Goal: Task Accomplishment & Management: Manage account settings

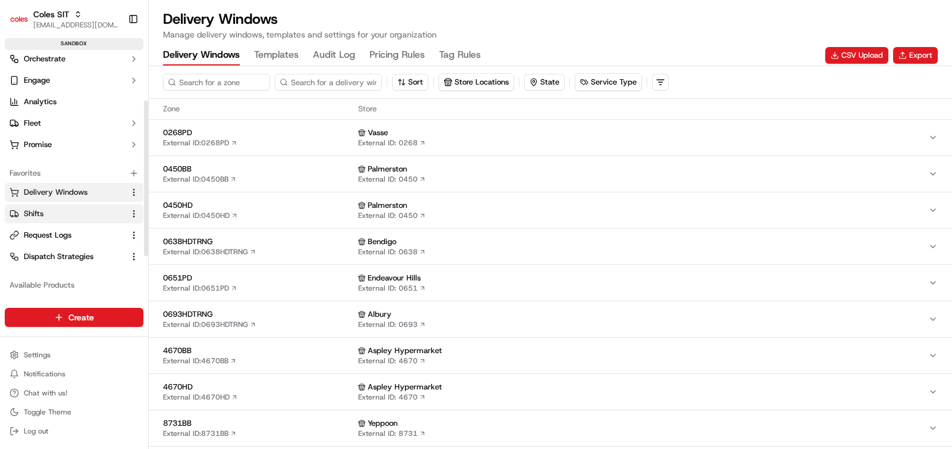
scroll to position [92, 0]
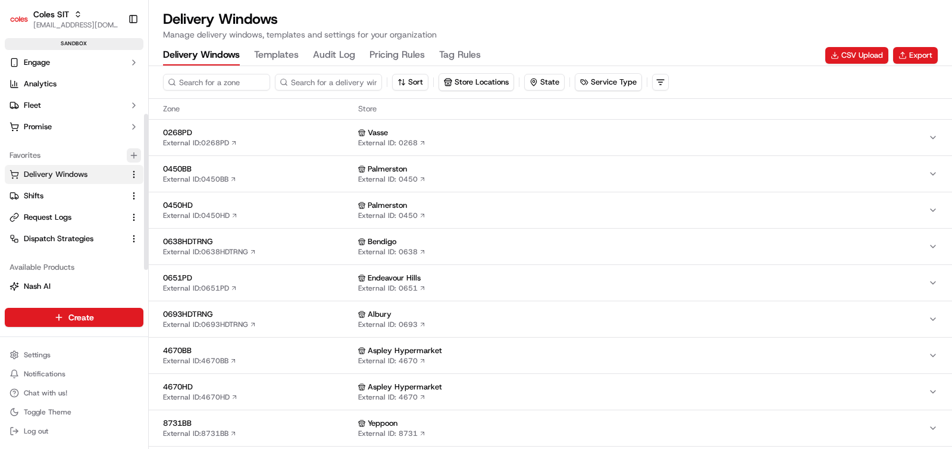
click at [135, 153] on icon "button" at bounding box center [134, 156] width 10 height 10
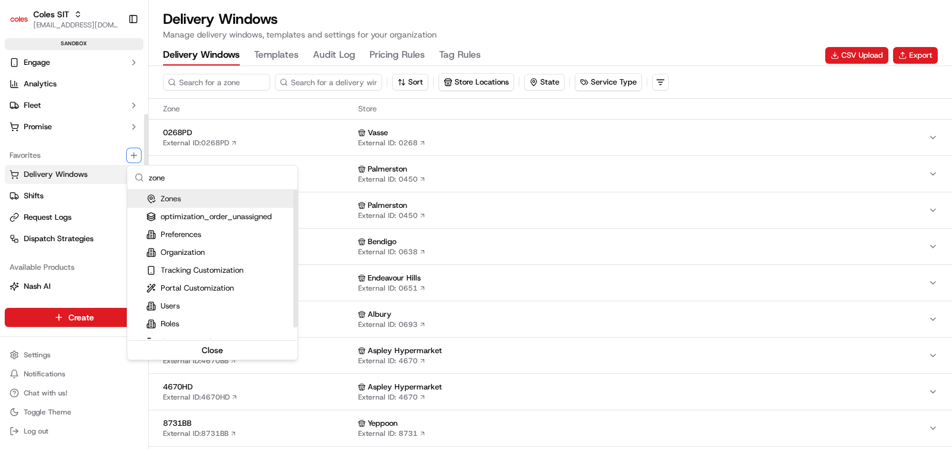
type input "zone"
click at [174, 197] on div "Zones" at bounding box center [163, 198] width 35 height 11
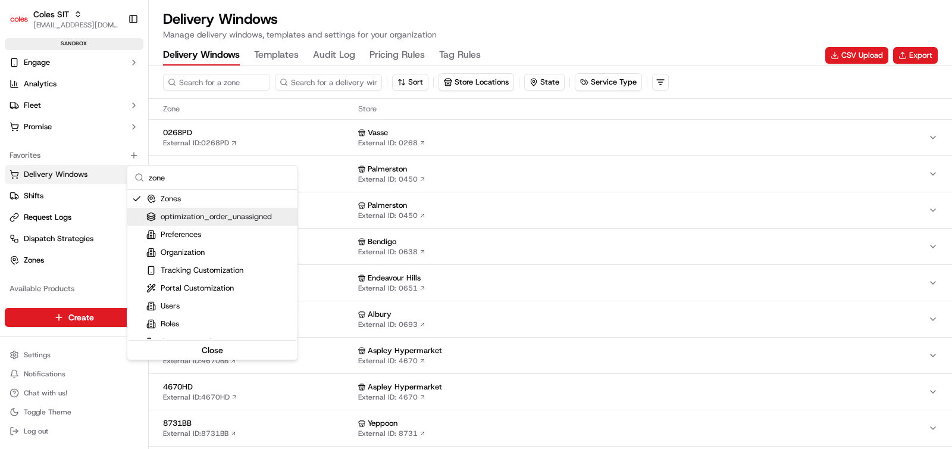
click at [37, 256] on html "Coles SIT [EMAIL_ADDRESS][DOMAIN_NAME] Toggle Sidebar sandbox Orders Deliveries…" at bounding box center [476, 224] width 952 height 449
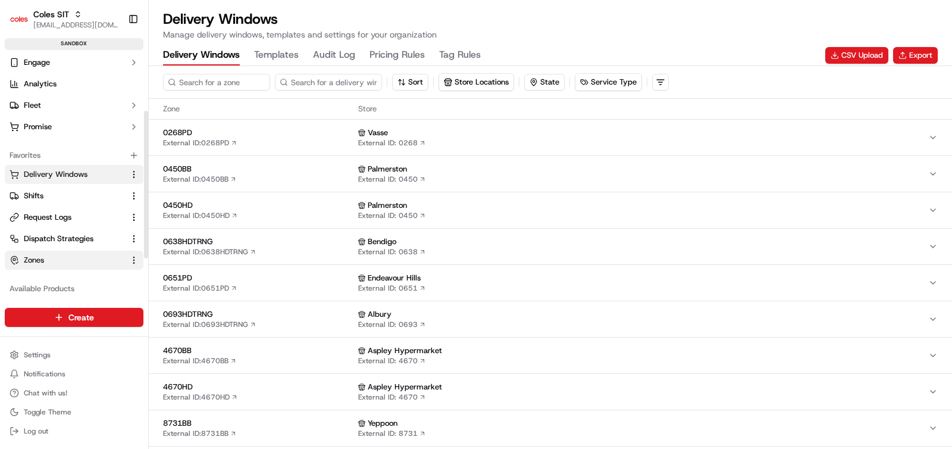
click at [33, 260] on span "Zones" at bounding box center [34, 260] width 20 height 11
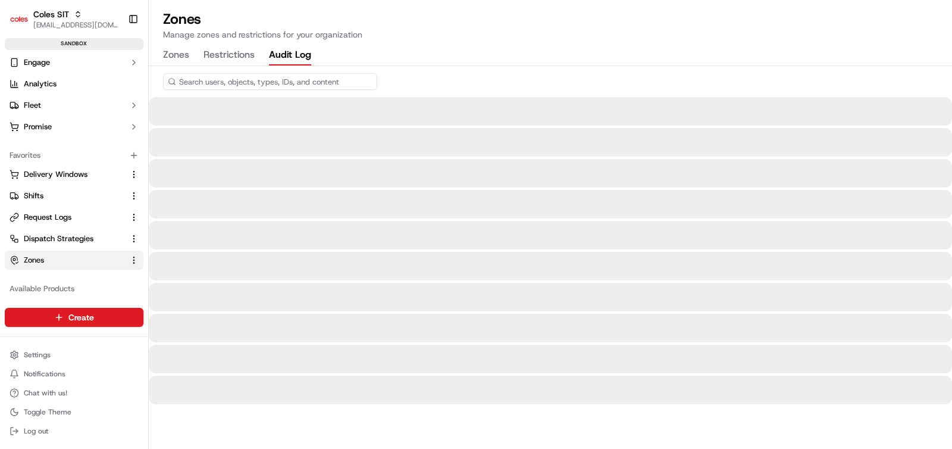
click at [282, 52] on button "Audit Log" at bounding box center [290, 55] width 42 height 20
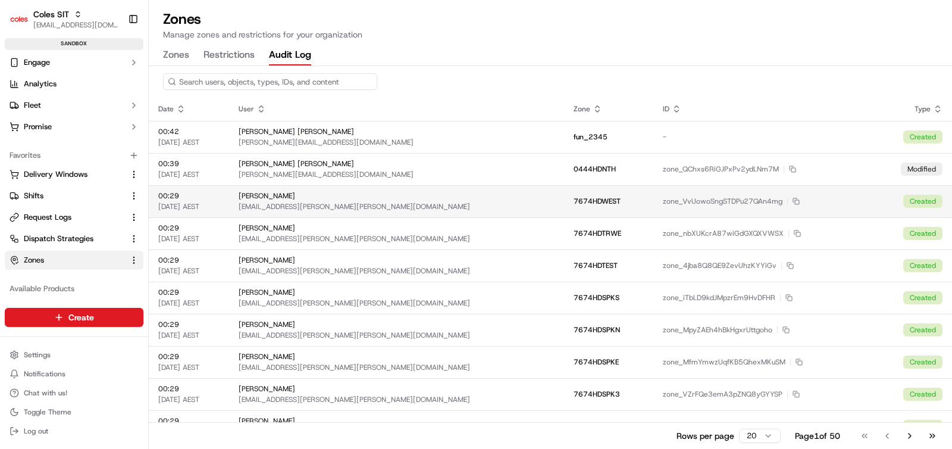
click at [446, 208] on div "[EMAIL_ADDRESS][PERSON_NAME][PERSON_NAME][DOMAIN_NAME]" at bounding box center [397, 207] width 316 height 10
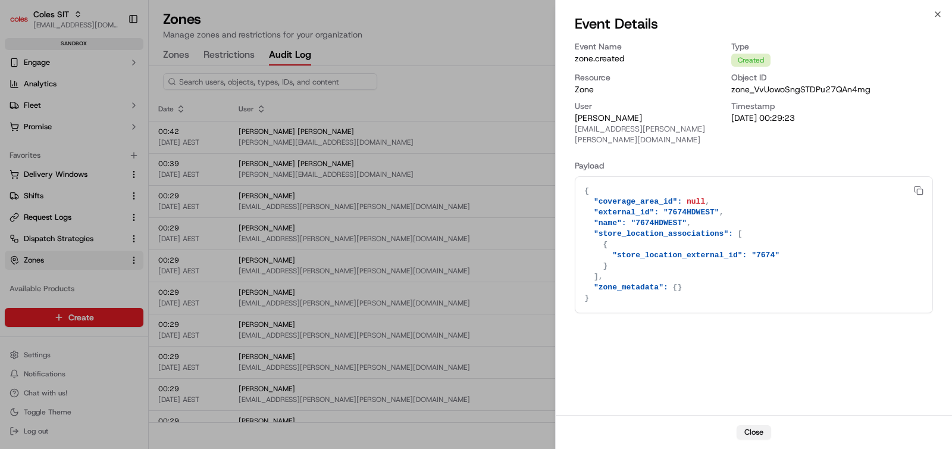
click at [755, 436] on button "Close" at bounding box center [754, 432] width 35 height 14
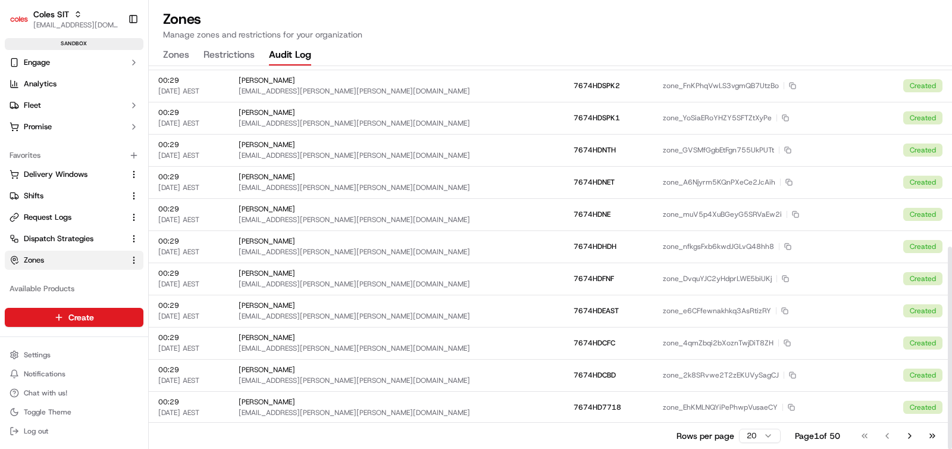
scroll to position [342, 0]
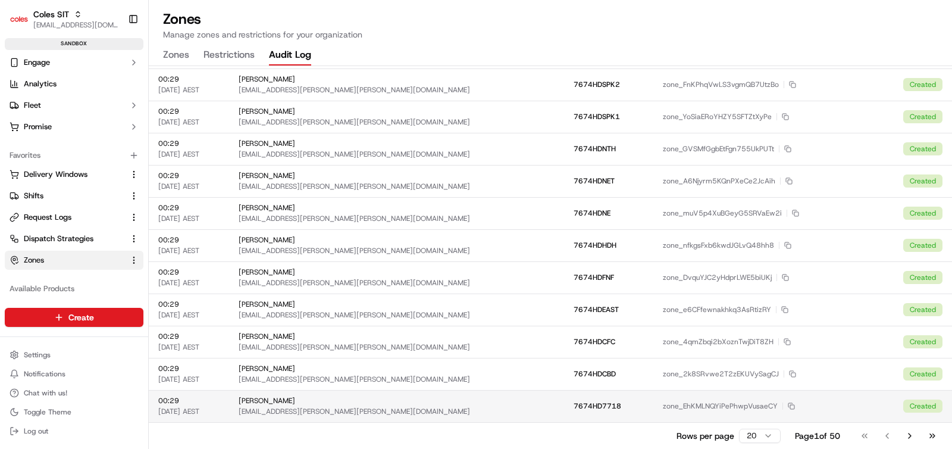
click at [602, 397] on td "7674HD7718" at bounding box center [608, 406] width 89 height 32
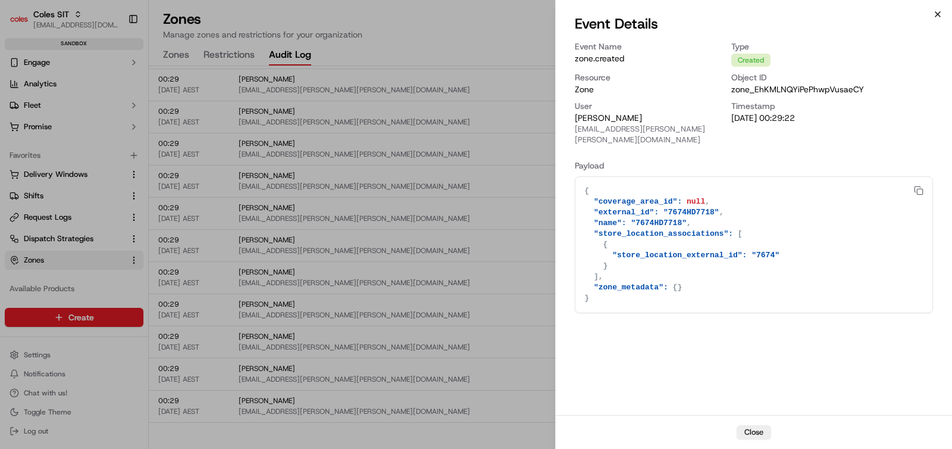
click at [939, 16] on icon "button" at bounding box center [938, 14] width 5 height 5
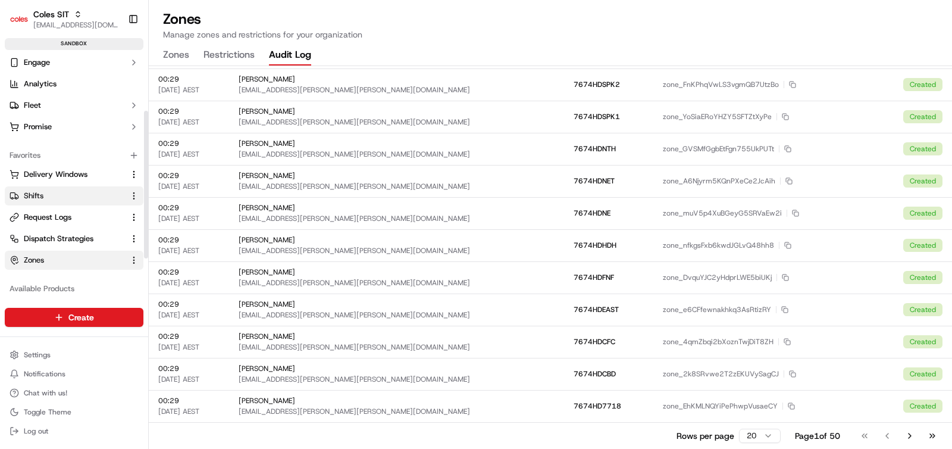
click at [39, 195] on span "Shifts" at bounding box center [34, 195] width 20 height 11
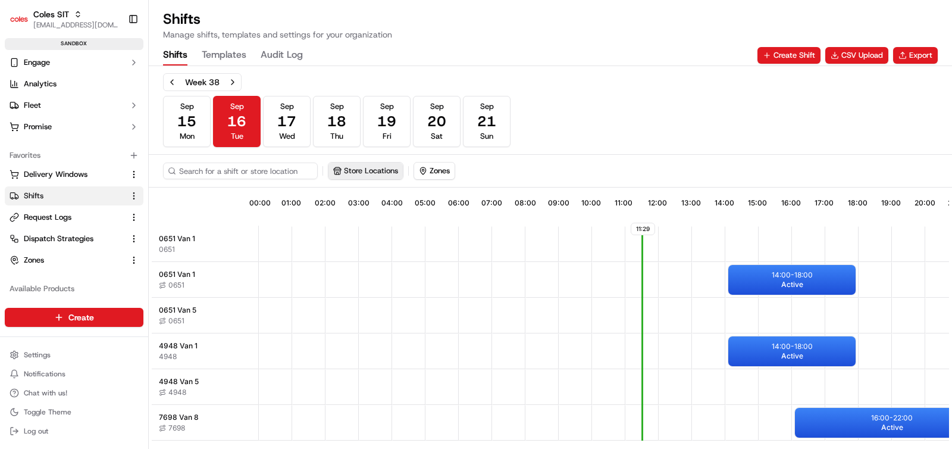
click at [354, 170] on button "Store Locations" at bounding box center [366, 170] width 74 height 17
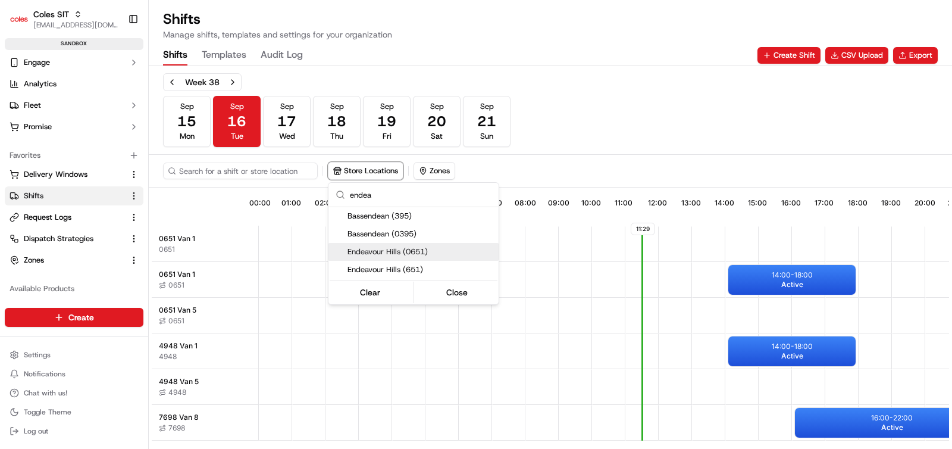
type input "endea"
click at [408, 254] on span "Endeavour Hills (0651)" at bounding box center [421, 251] width 146 height 11
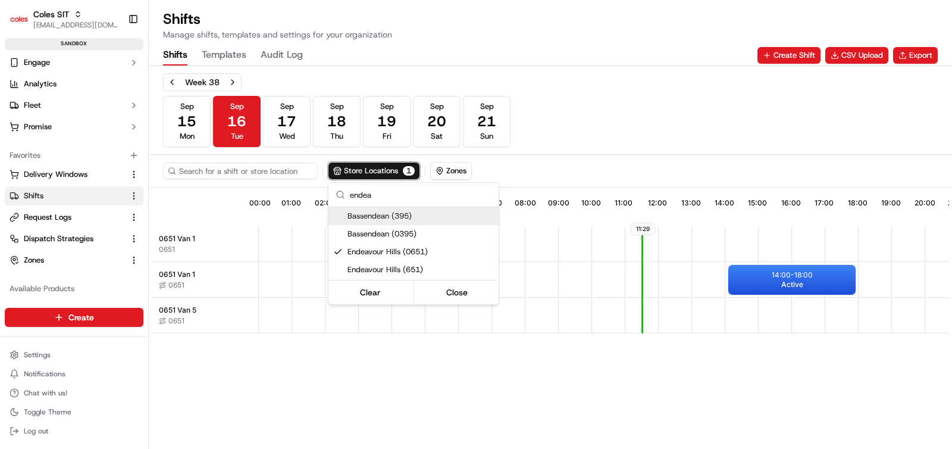
click at [612, 121] on html "Coles SIT [EMAIL_ADDRESS][DOMAIN_NAME] Toggle Sidebar sandbox Orders Deliveries…" at bounding box center [476, 224] width 952 height 449
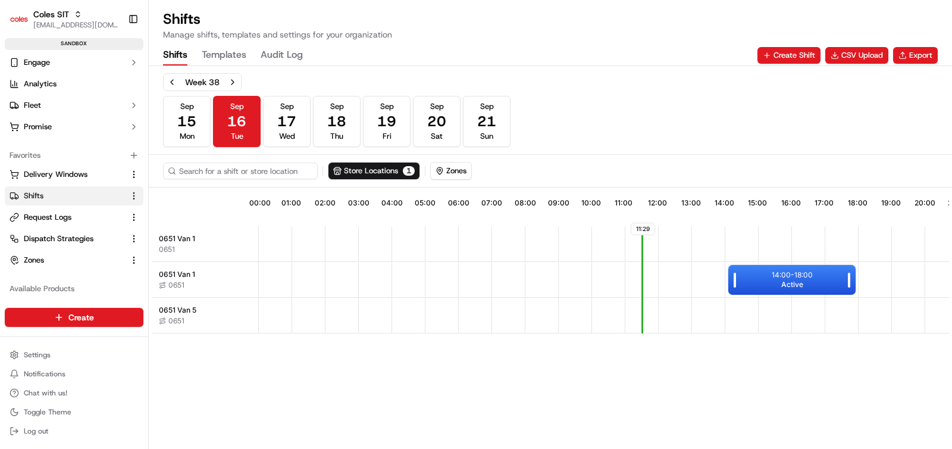
click at [767, 283] on div "14:00 - 18:00 Active" at bounding box center [791, 280] width 127 height 30
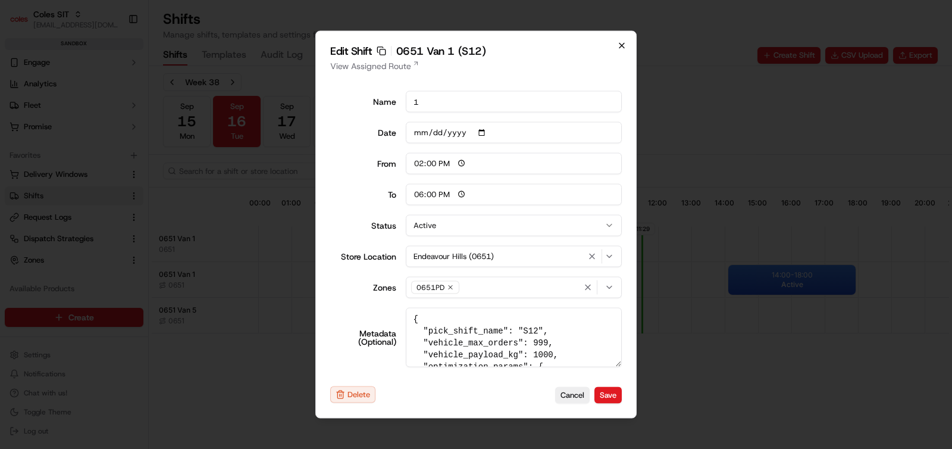
click at [624, 43] on icon "button" at bounding box center [622, 45] width 5 height 5
type input "06:00"
type input "14:00"
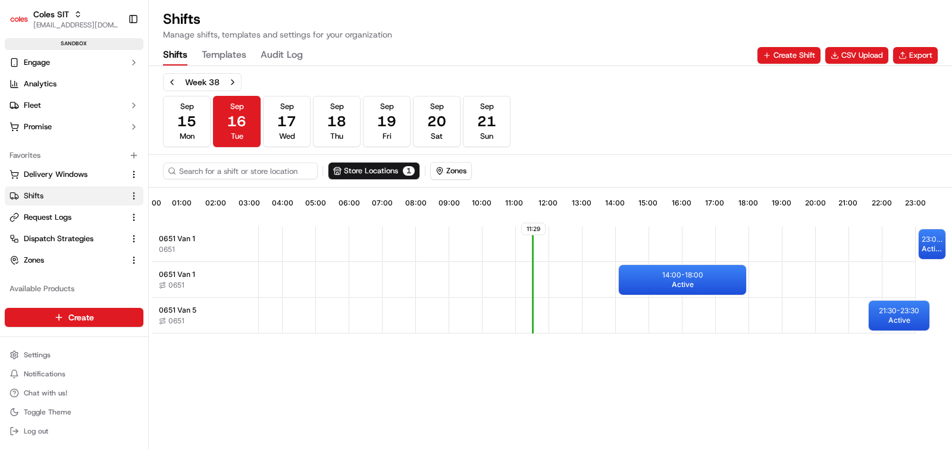
scroll to position [0, 110]
click at [897, 316] on span "Active" at bounding box center [899, 320] width 22 height 10
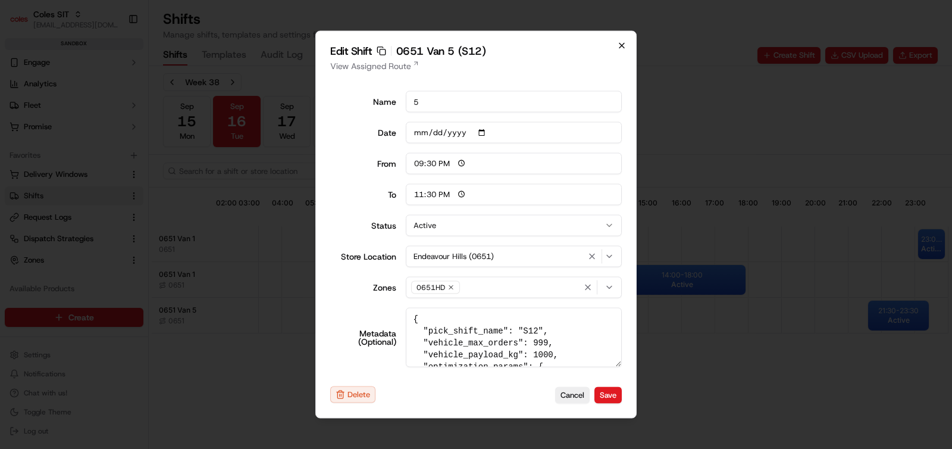
click at [622, 46] on icon "button" at bounding box center [622, 46] width 10 height 10
type input "06:00"
type input "14:00"
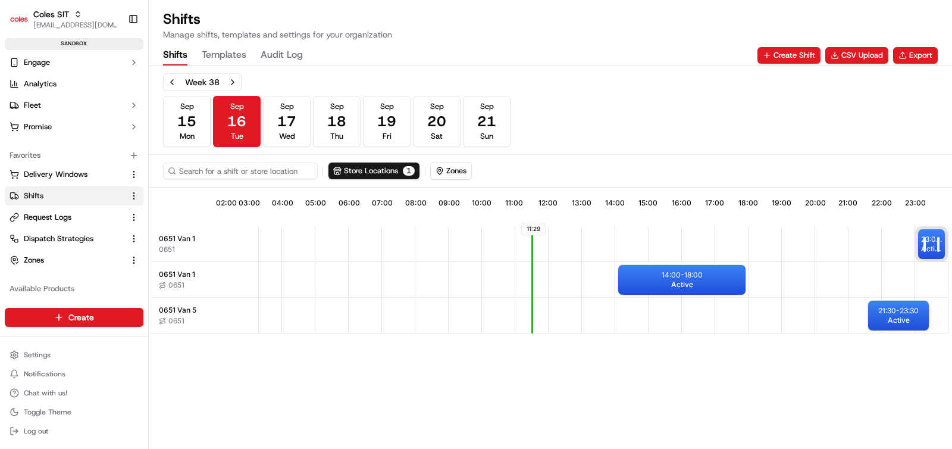
click at [928, 242] on div at bounding box center [925, 244] width 15 height 30
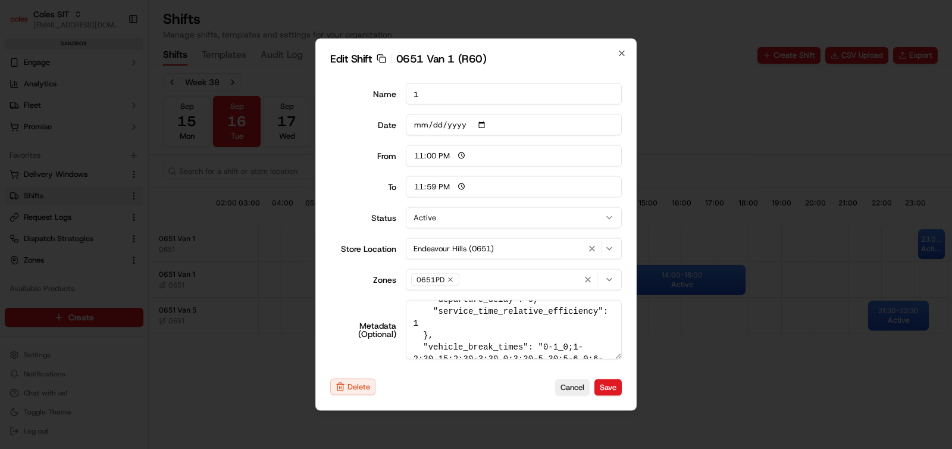
scroll to position [546, 0]
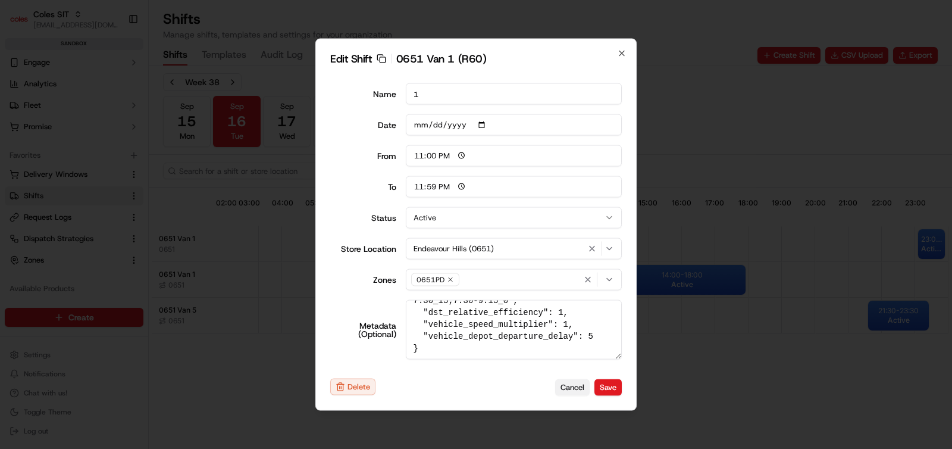
click at [574, 389] on button "Cancel" at bounding box center [572, 387] width 35 height 17
type input "06:00"
type input "14:00"
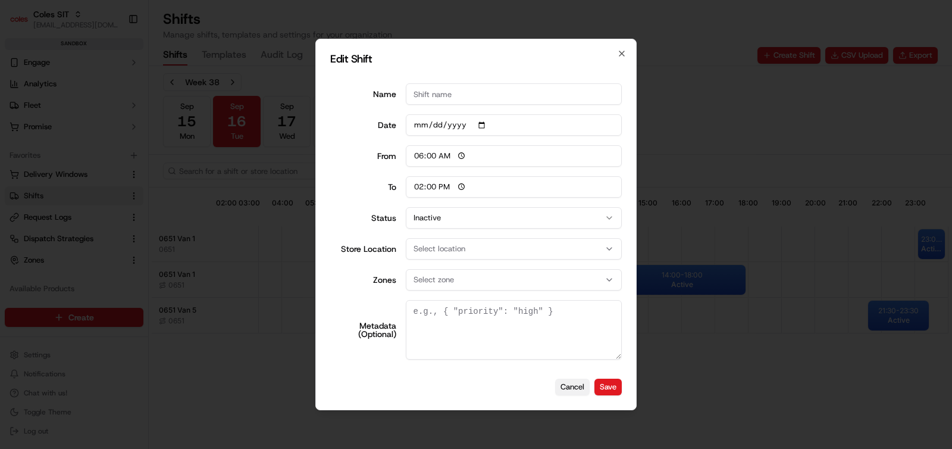
scroll to position [0, 0]
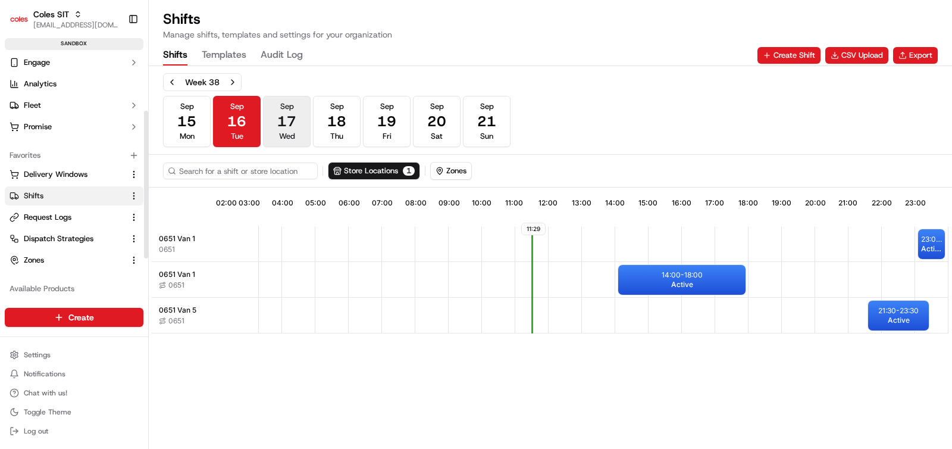
click at [290, 130] on span "17" at bounding box center [286, 121] width 19 height 19
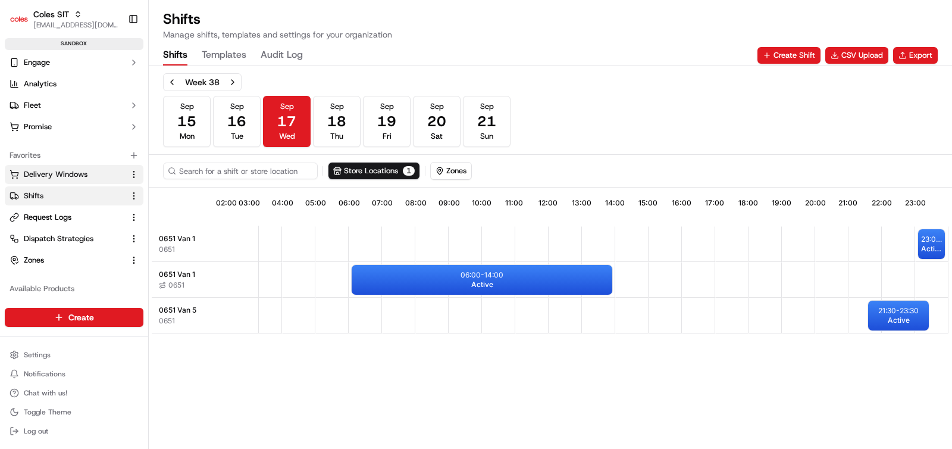
click at [49, 173] on span "Delivery Windows" at bounding box center [56, 174] width 64 height 11
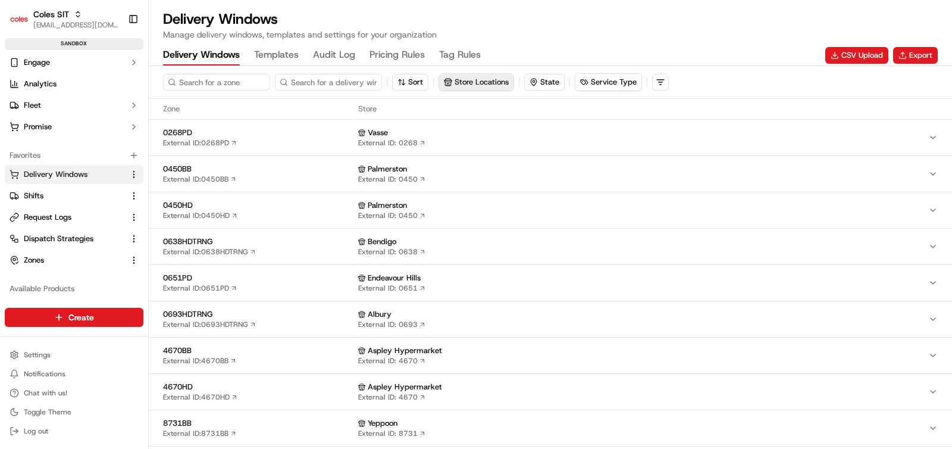
click at [460, 82] on button "Store Locations" at bounding box center [476, 82] width 74 height 17
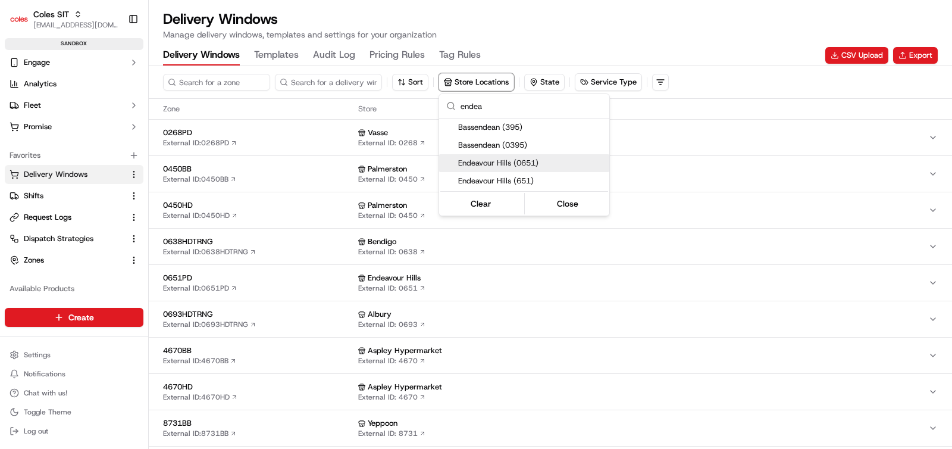
type input "endea"
click at [509, 163] on span "Endeavour Hills (0651)" at bounding box center [531, 163] width 146 height 11
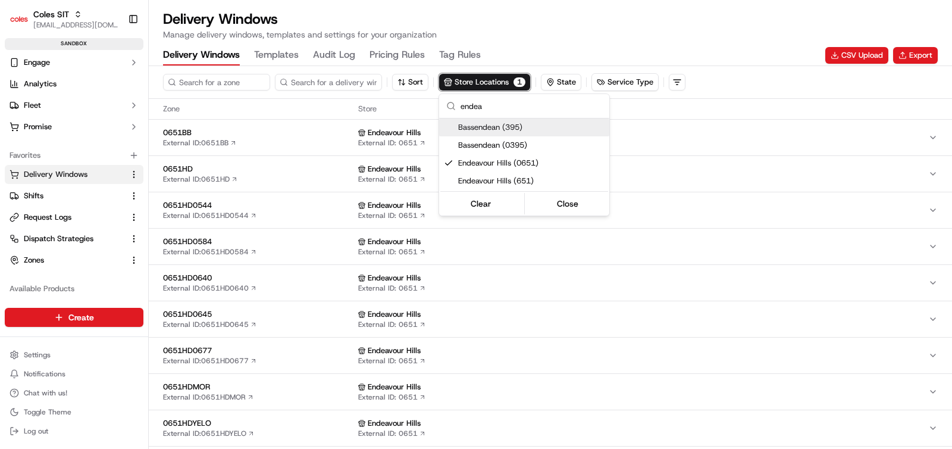
click at [591, 42] on html "Coles SIT [EMAIL_ADDRESS][DOMAIN_NAME] Toggle Sidebar sandbox Orders Deliveries…" at bounding box center [476, 224] width 952 height 449
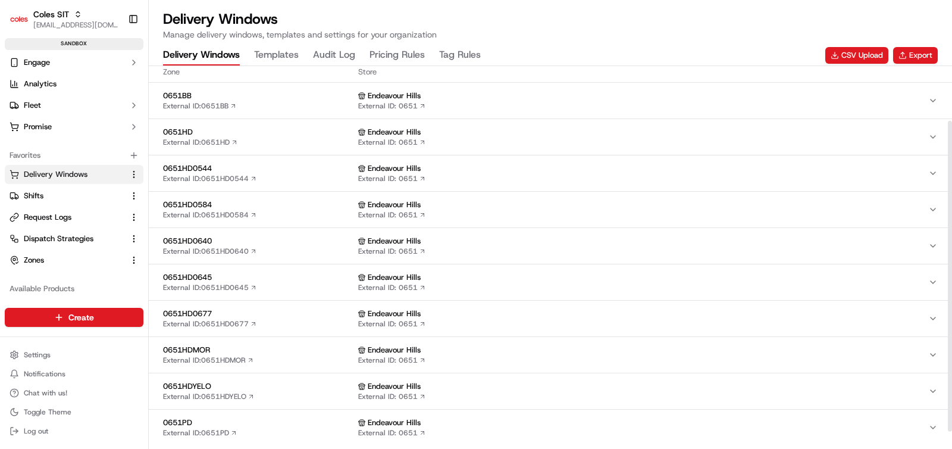
scroll to position [89, 0]
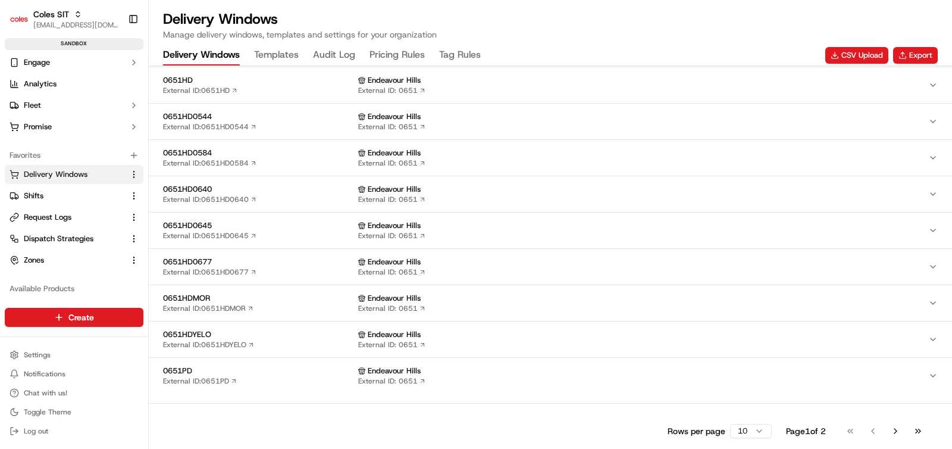
click at [307, 375] on span "0651PD" at bounding box center [258, 370] width 190 height 11
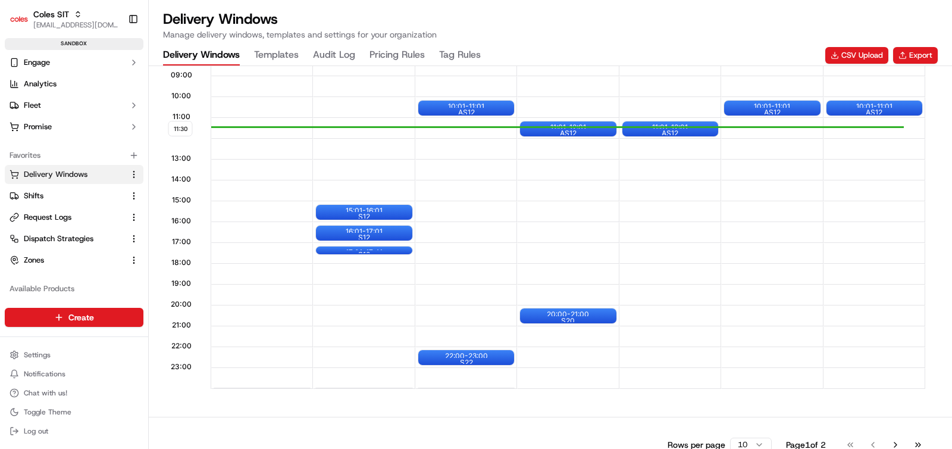
scroll to position [1, 0]
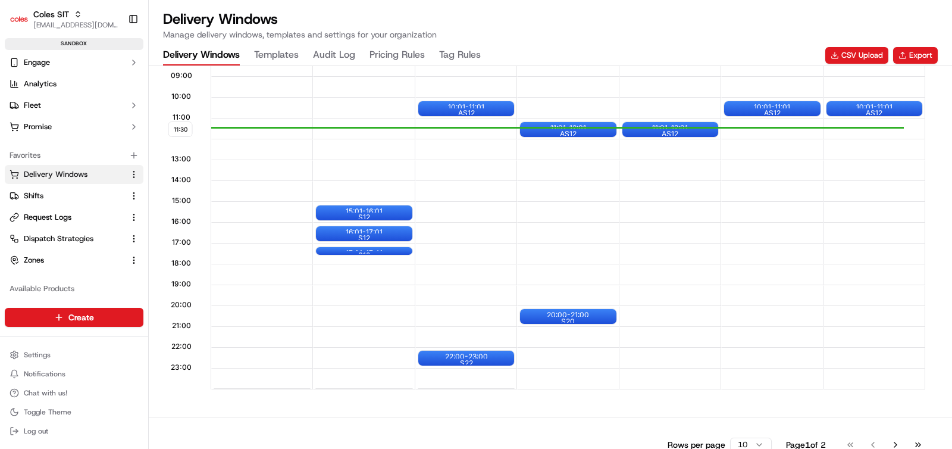
click at [701, 274] on div at bounding box center [670, 275] width 101 height 21
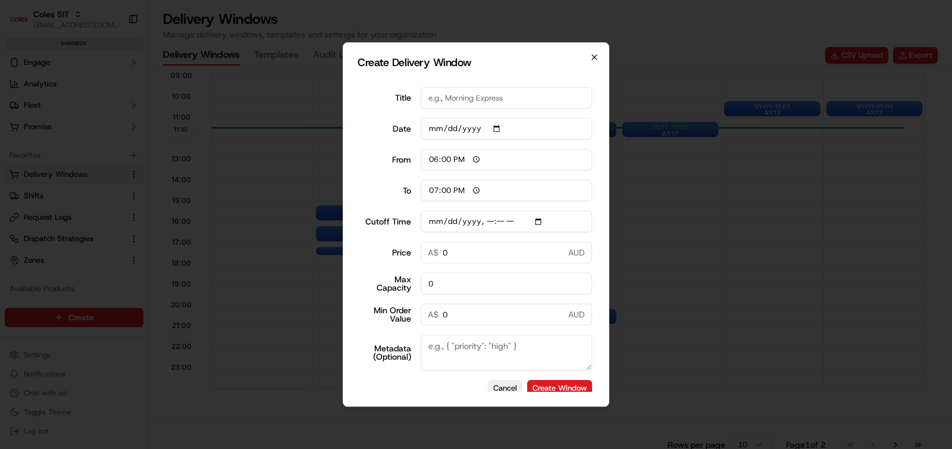
click at [597, 58] on icon "button" at bounding box center [595, 57] width 10 height 10
type input "[DATE]"
type input "06:00"
type input "14:00"
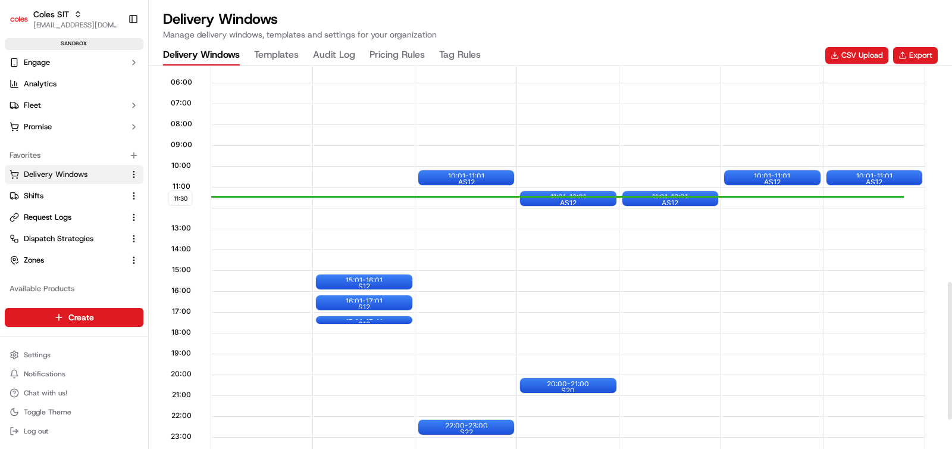
scroll to position [1, 0]
